Goal: Register for event/course

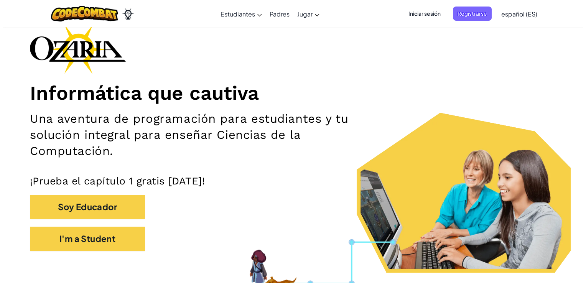
scroll to position [43, 0]
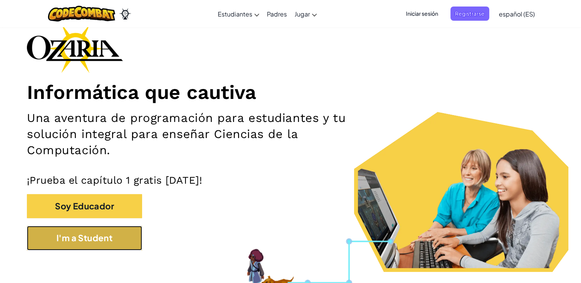
click at [122, 243] on button "I'm a Student" at bounding box center [84, 238] width 115 height 24
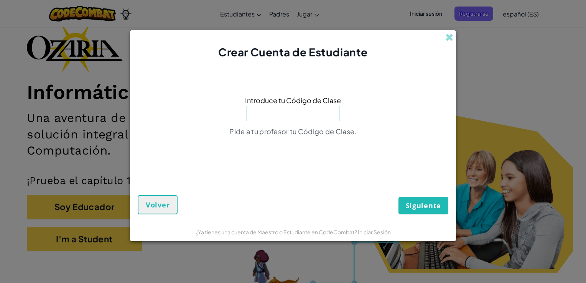
click at [319, 117] on input at bounding box center [293, 113] width 93 height 15
type input "SharejumpClock"
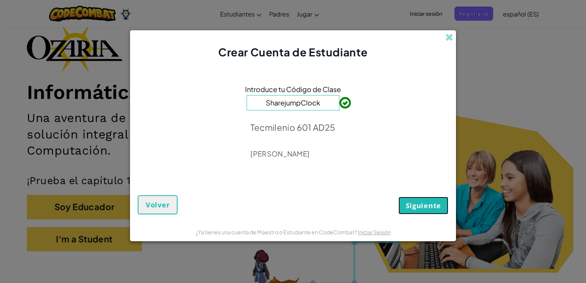
click at [410, 205] on span "Siguiente" at bounding box center [423, 205] width 35 height 9
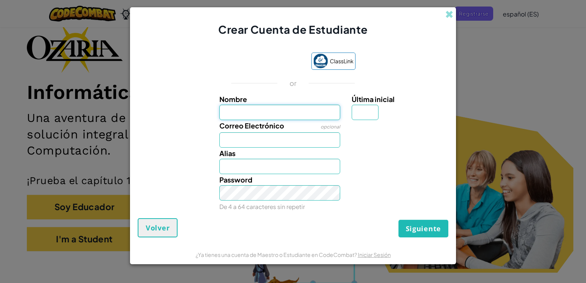
click at [322, 120] on input "Nombre" at bounding box center [280, 112] width 121 height 15
type input "kevin alejandro"
type input "T"
type input "[EMAIL_ADDRESS][DOMAIN_NAME]"
type input "Kevin alejandroT"
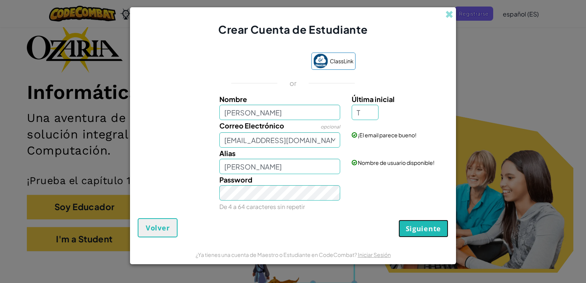
click at [422, 226] on span "Siguiente" at bounding box center [423, 228] width 35 height 9
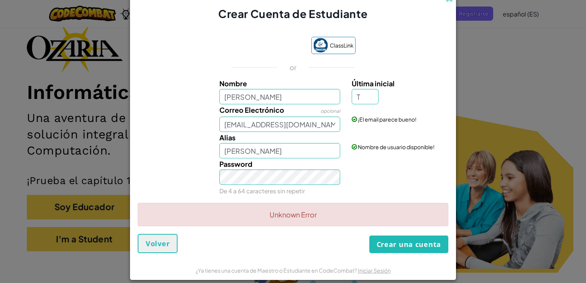
scroll to position [8, 0]
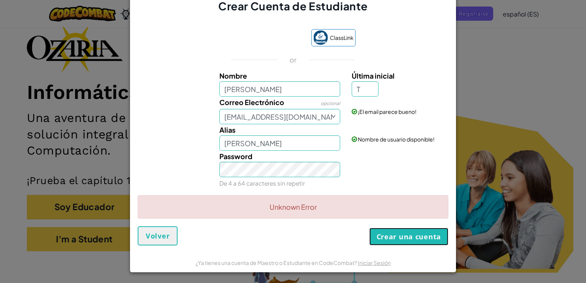
click at [406, 240] on button "Crear una cuenta" at bounding box center [409, 237] width 79 height 18
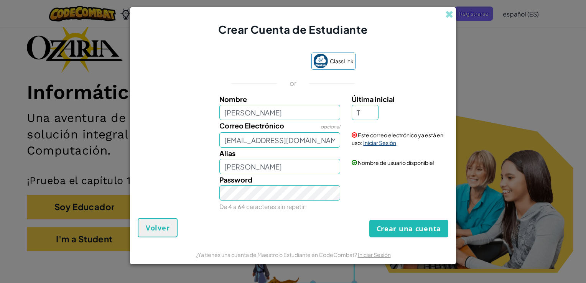
click at [375, 142] on link "Iniciar Sesión" at bounding box center [379, 142] width 33 height 7
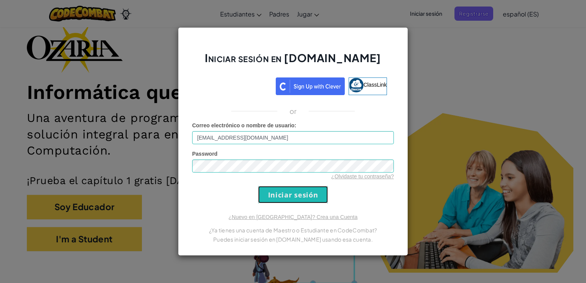
click at [312, 191] on input "Iniciar sesión" at bounding box center [293, 194] width 70 height 17
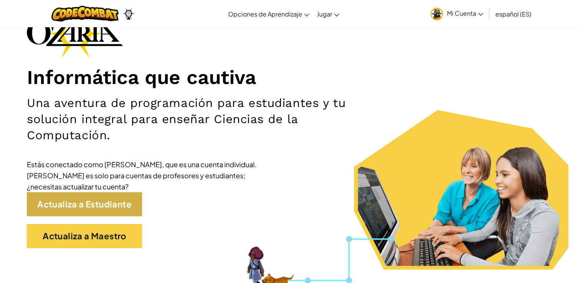
scroll to position [61, 0]
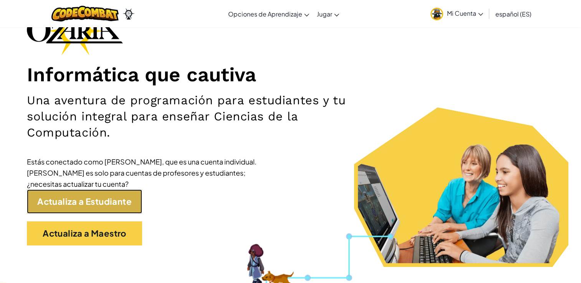
click at [100, 203] on link "Actualiza a Estudiante" at bounding box center [84, 202] width 115 height 24
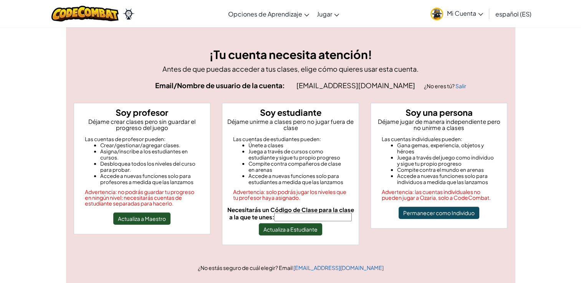
click at [297, 219] on input "Necesitarás un Código de Clase para la clase a la que te unes:" at bounding box center [313, 217] width 78 height 8
type input "SharejumpClock"
click at [301, 230] on button "Actualiza a Estudiante" at bounding box center [290, 229] width 63 height 12
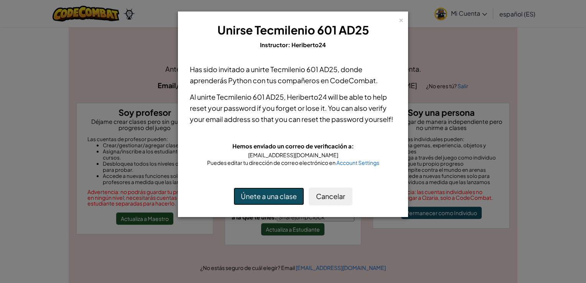
click at [281, 198] on button "Únete a una clase" at bounding box center [269, 197] width 71 height 18
click at [288, 196] on button "Únete a una clase" at bounding box center [269, 197] width 71 height 18
click at [399, 22] on div "×" at bounding box center [401, 19] width 5 height 8
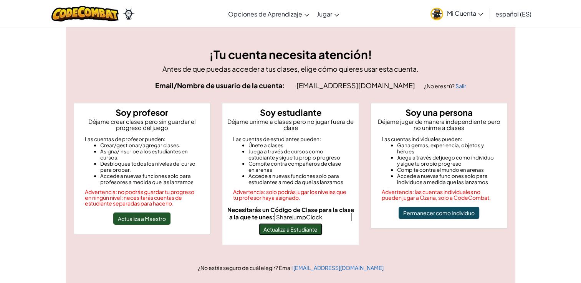
click at [314, 231] on button "Actualiza a Estudiante" at bounding box center [290, 229] width 63 height 12
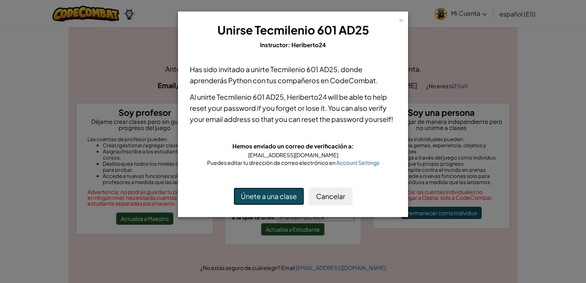
click at [290, 203] on button "Únete a una clase" at bounding box center [269, 197] width 71 height 18
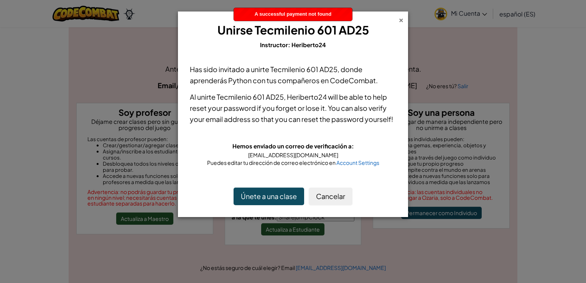
click at [401, 20] on div "×" at bounding box center [401, 19] width 5 height 8
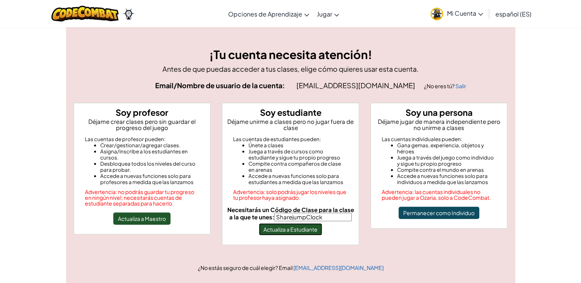
click at [289, 225] on button "Actualiza a Estudiante" at bounding box center [290, 229] width 63 height 12
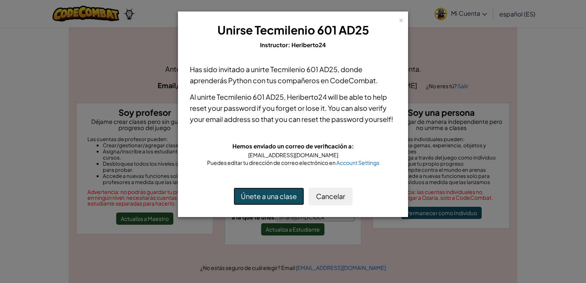
click at [281, 201] on button "Únete a una clase" at bounding box center [269, 197] width 71 height 18
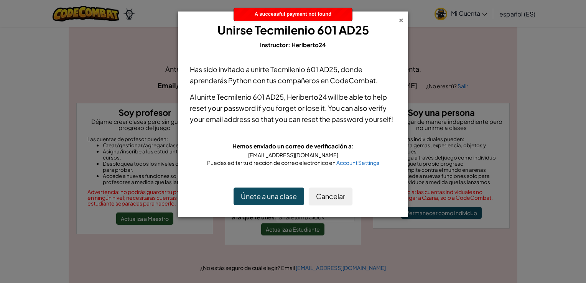
click at [401, 22] on div "×" at bounding box center [401, 19] width 5 height 8
